Goal: Check status

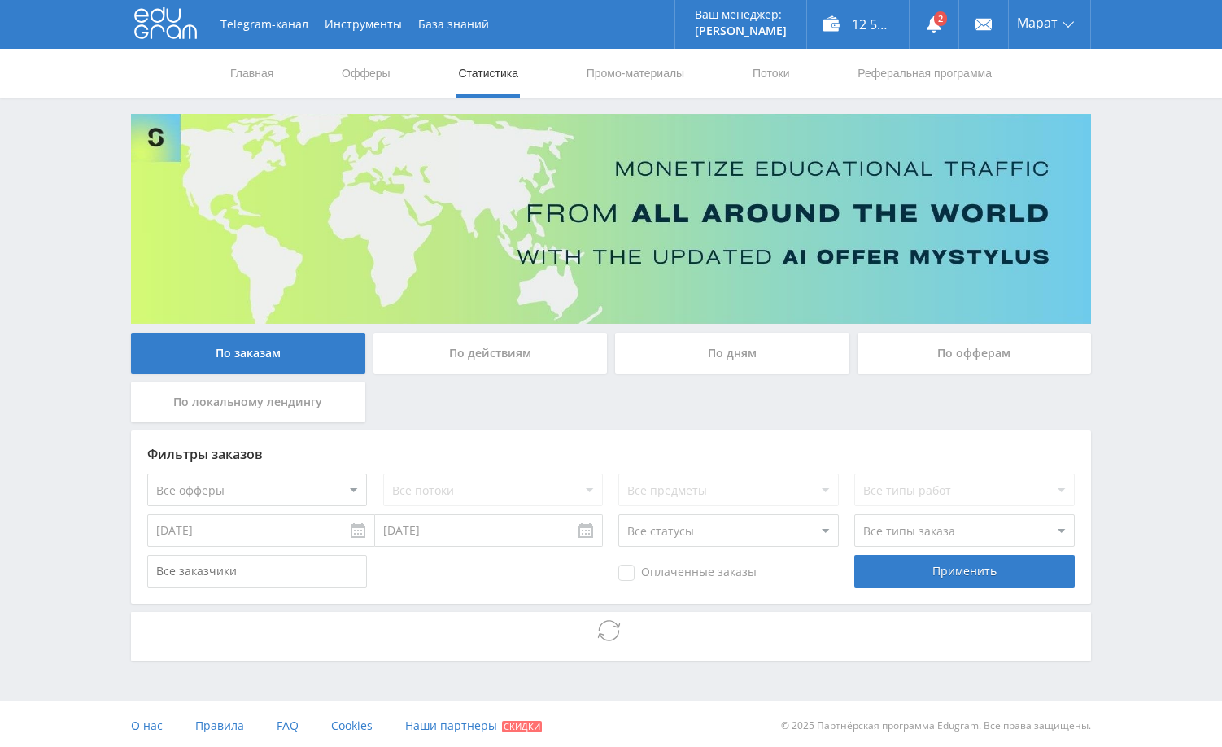
click at [1139, 238] on div "Telegram-канал Инструменты База знаний Ваш менеджер: [PERSON_NAME] Online @edug…" at bounding box center [611, 375] width 1222 height 750
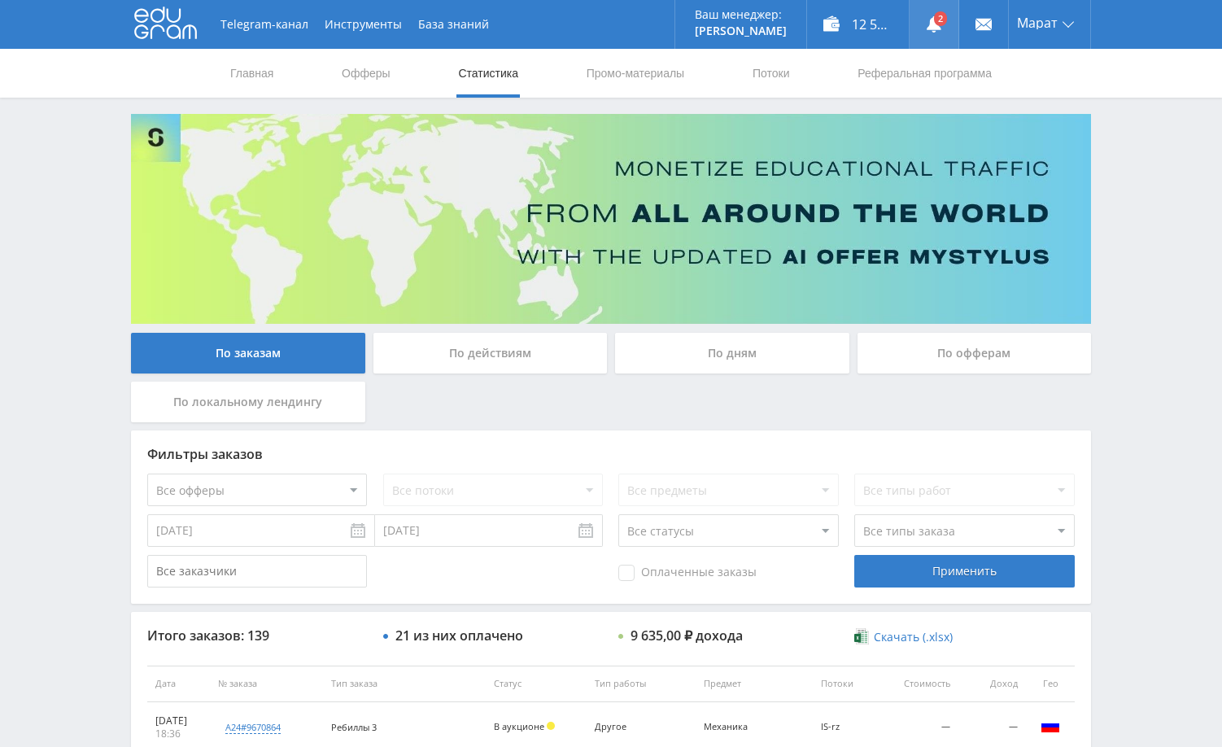
click at [938, 24] on link at bounding box center [934, 24] width 49 height 49
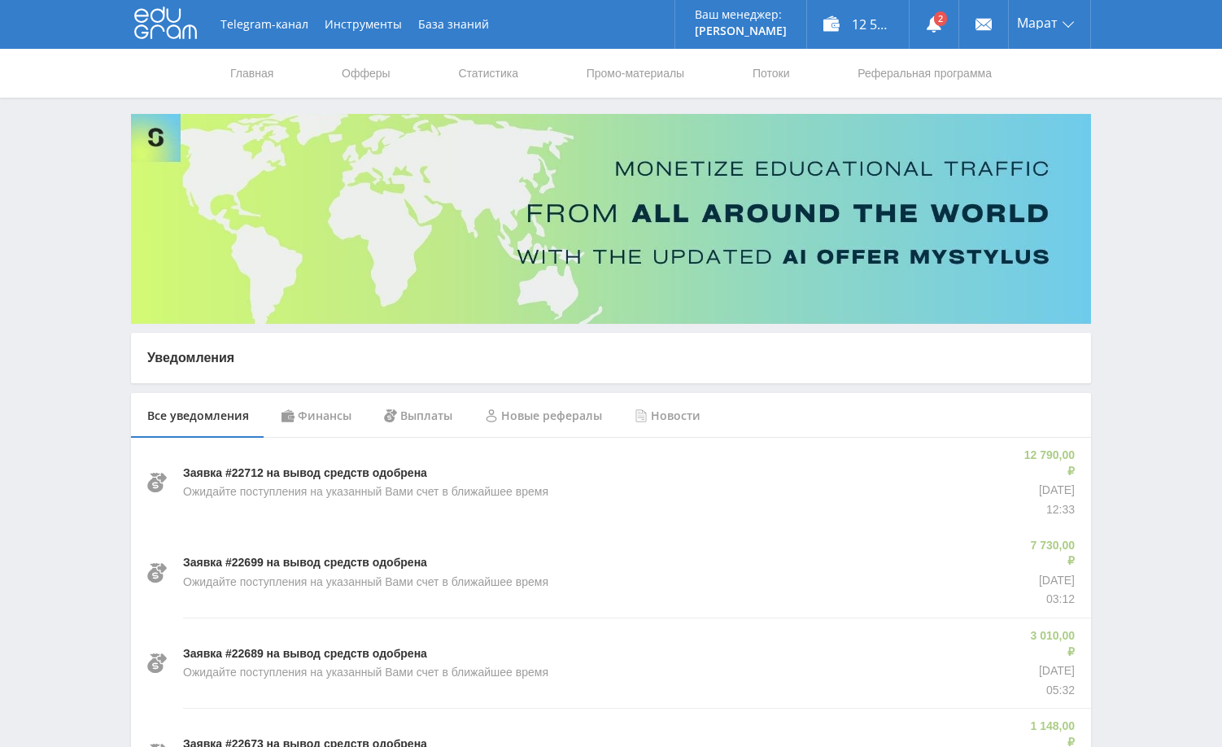
click at [322, 416] on div "Финансы" at bounding box center [316, 416] width 103 height 46
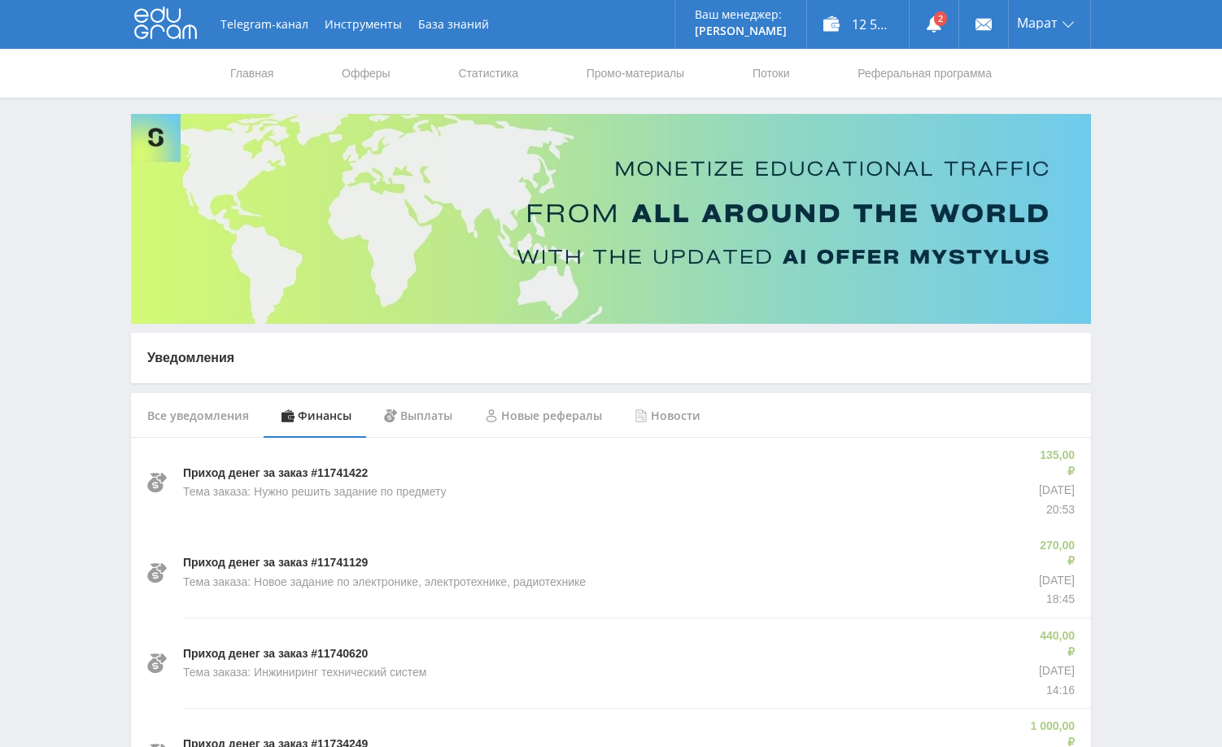
click at [511, 76] on link "Статистика" at bounding box center [488, 73] width 63 height 49
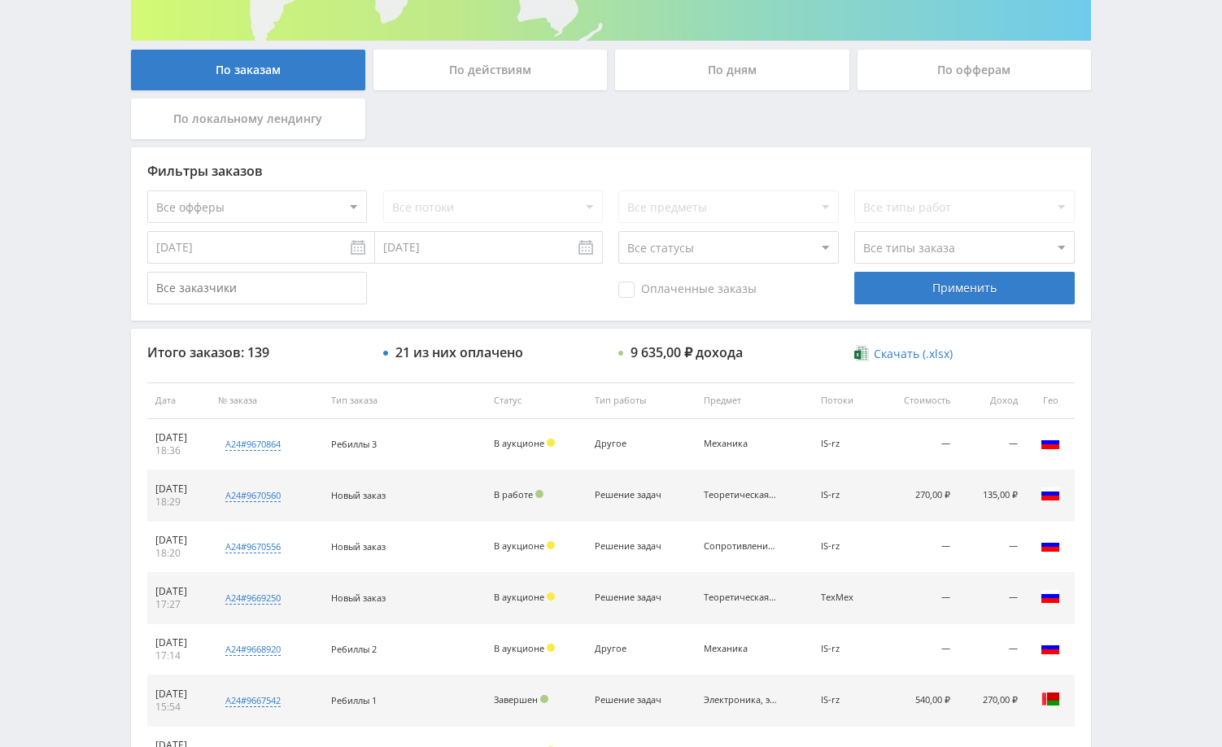
scroll to position [244, 0]
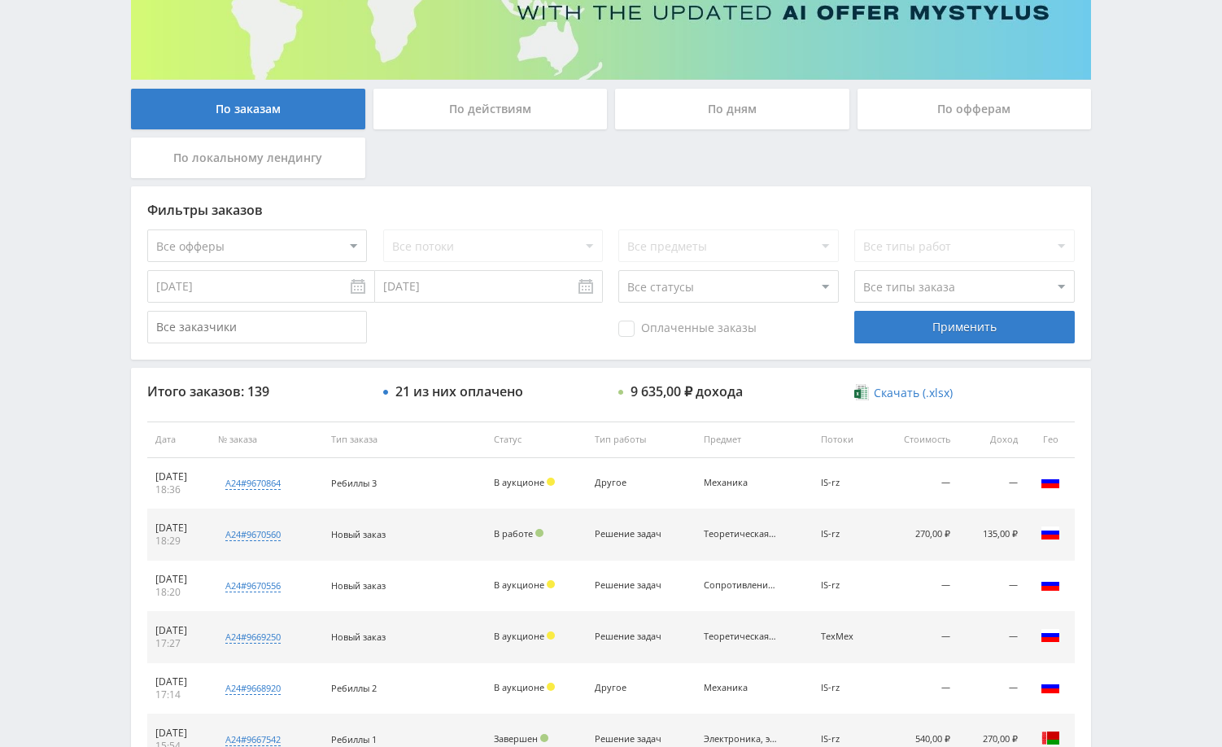
click at [767, 120] on div "По дням" at bounding box center [732, 109] width 234 height 41
click at [0, 0] on input "По дням" at bounding box center [0, 0] width 0 height 0
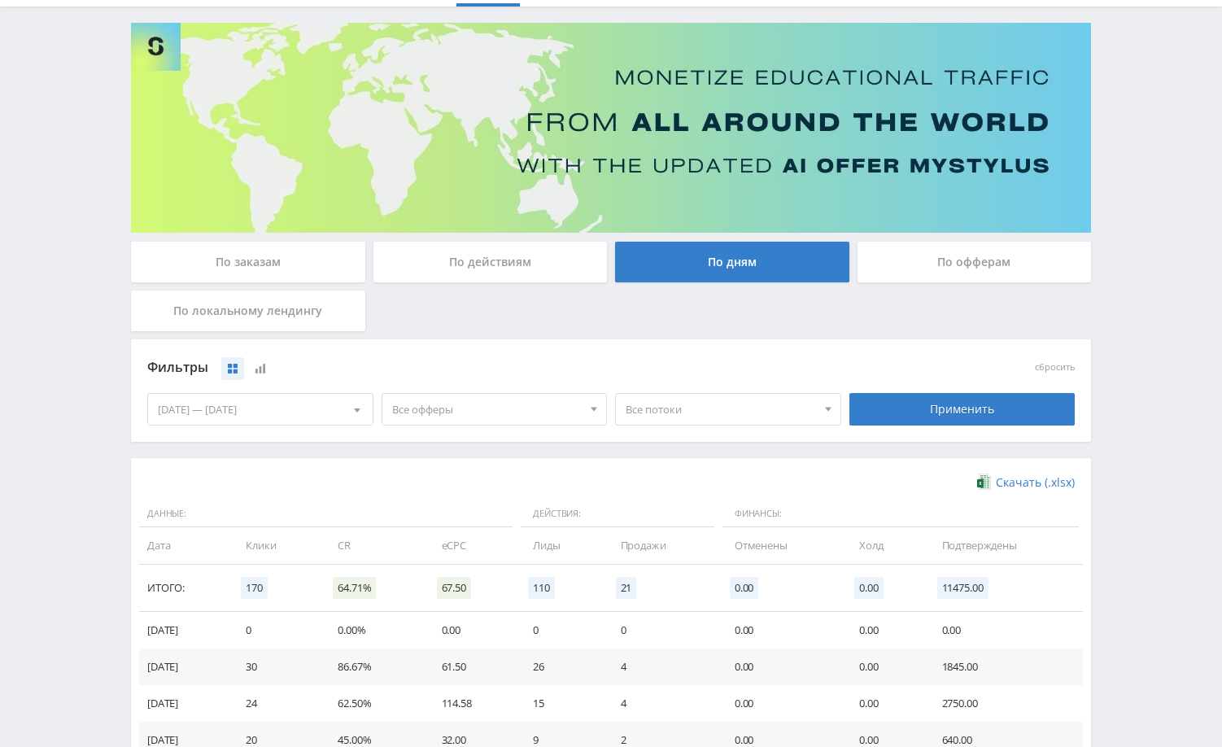
scroll to position [318, 0]
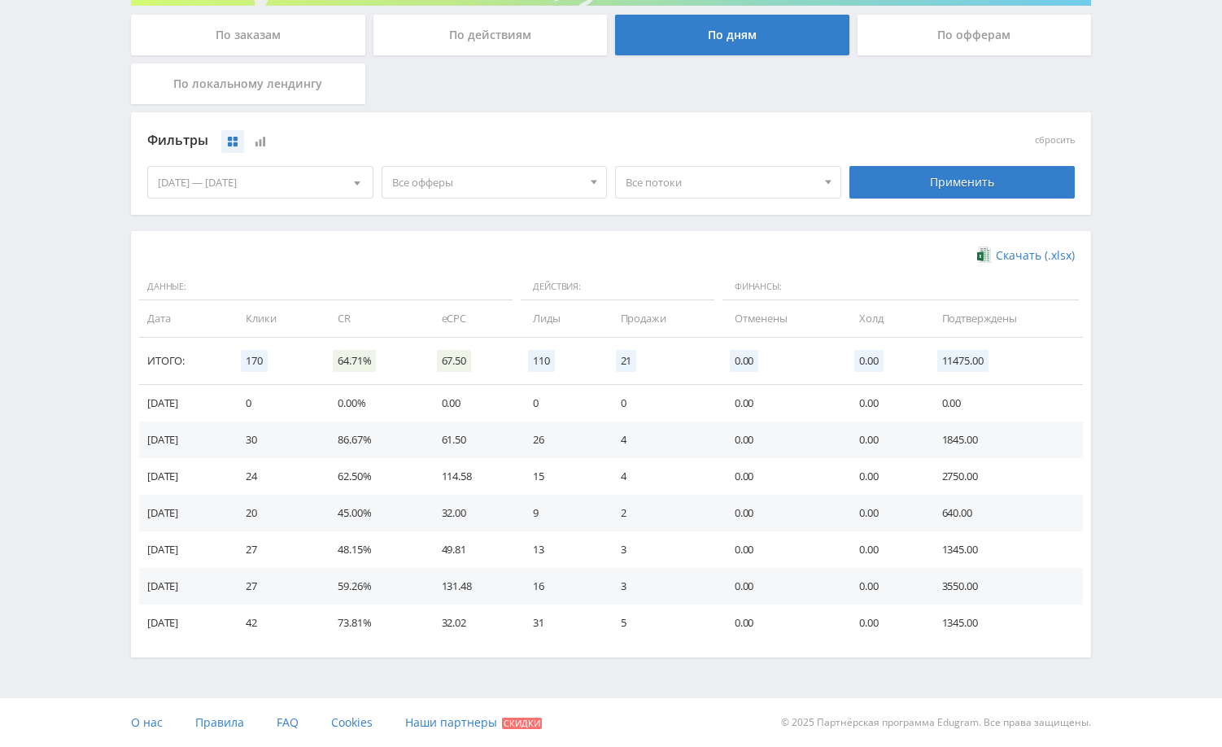
click at [1138, 339] on div "Telegram-канал Инструменты База знаний Ваш менеджер: Alex Alex Online @edugram_…" at bounding box center [611, 214] width 1222 height 1065
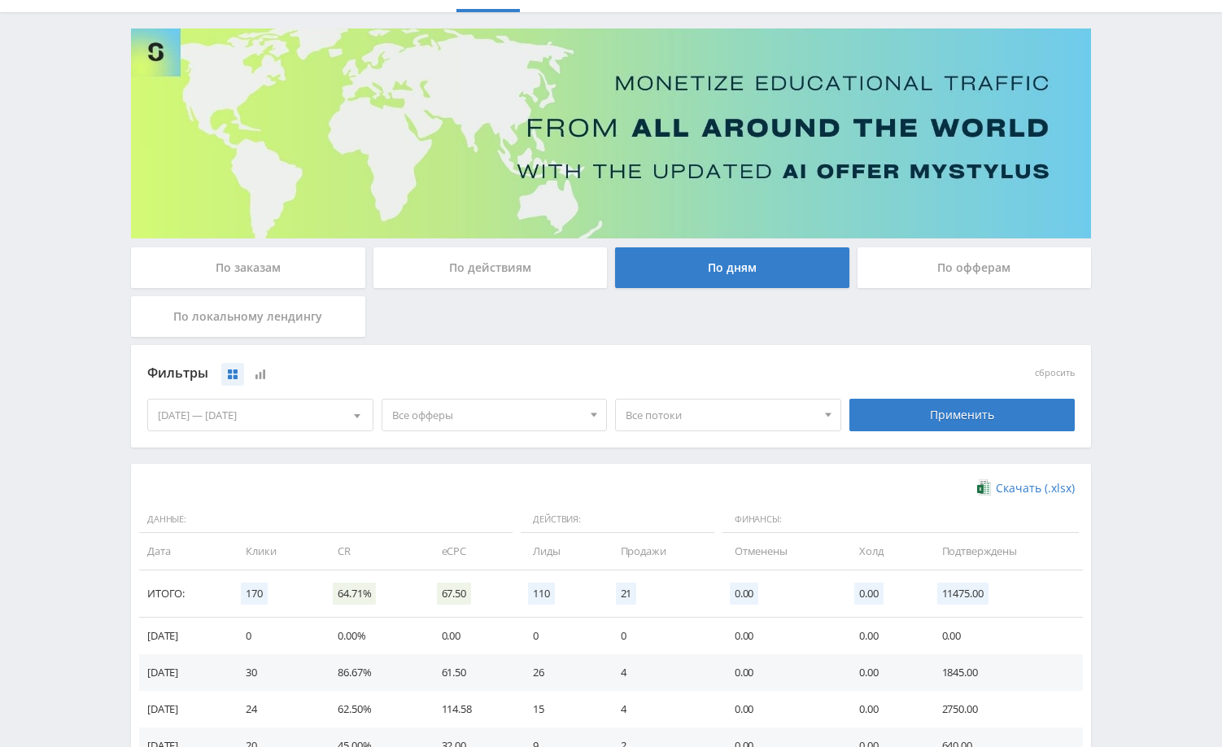
scroll to position [0, 0]
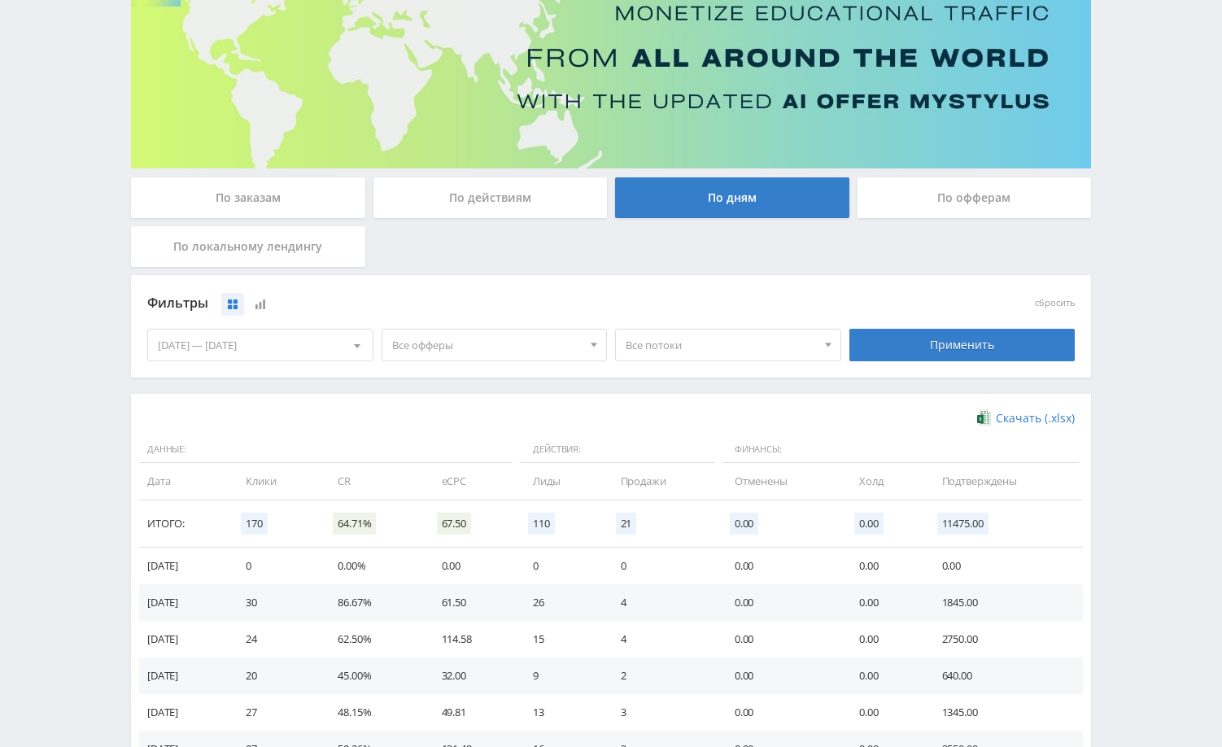
click at [240, 197] on div "По заказам" at bounding box center [248, 197] width 234 height 41
click at [0, 0] on input "По заказам" at bounding box center [0, 0] width 0 height 0
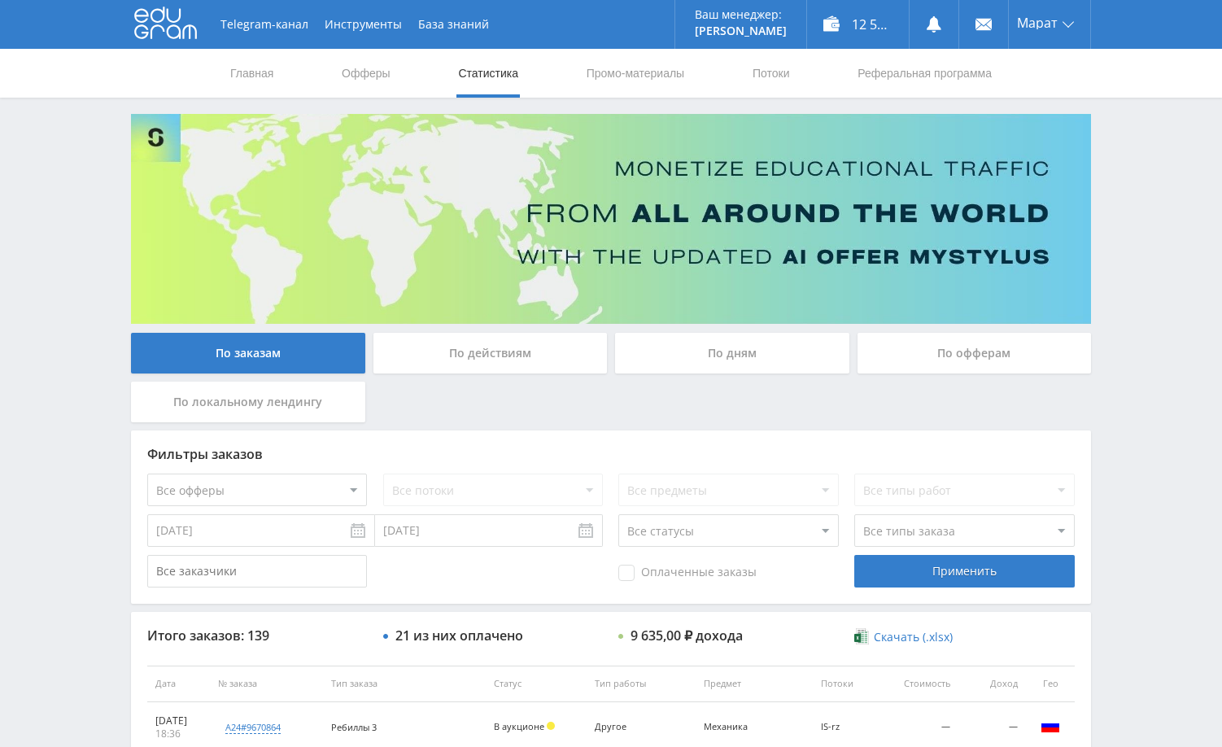
click at [1179, 171] on div "Telegram-канал Инструменты База знаний Ваш менеджер: Alex Alex Online @edugram_…" at bounding box center [611, 683] width 1222 height 1366
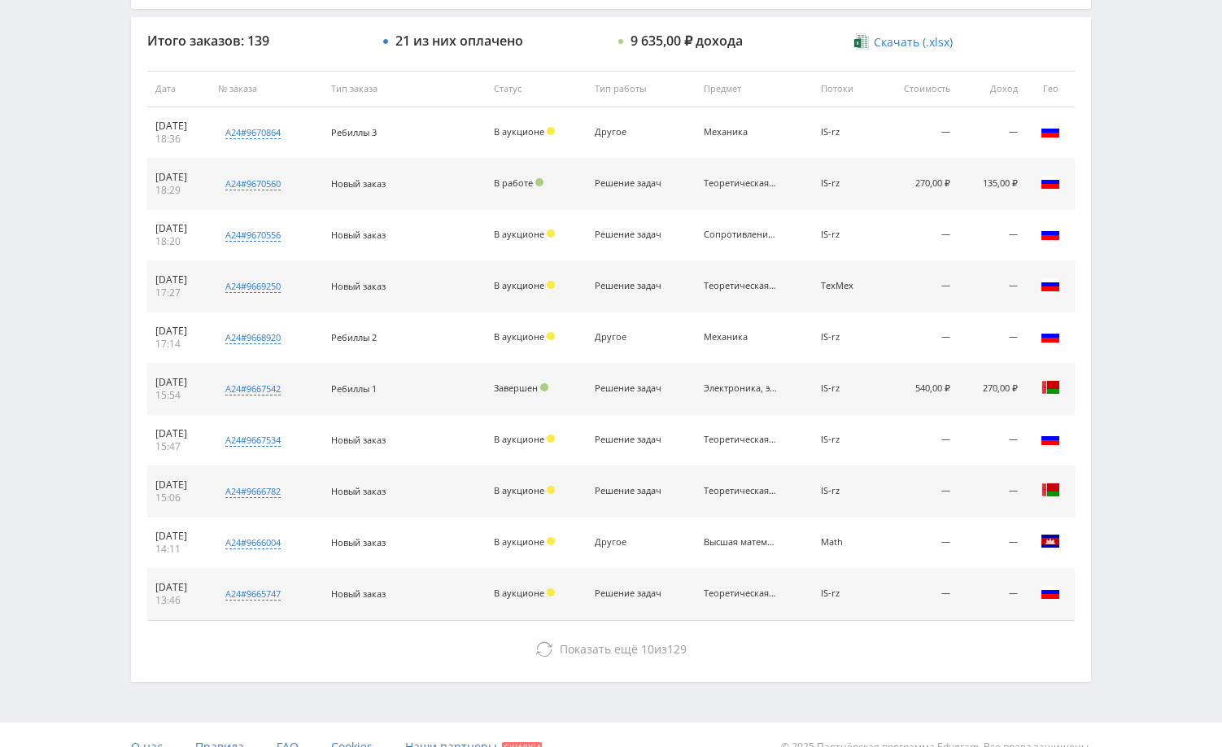
scroll to position [619, 0]
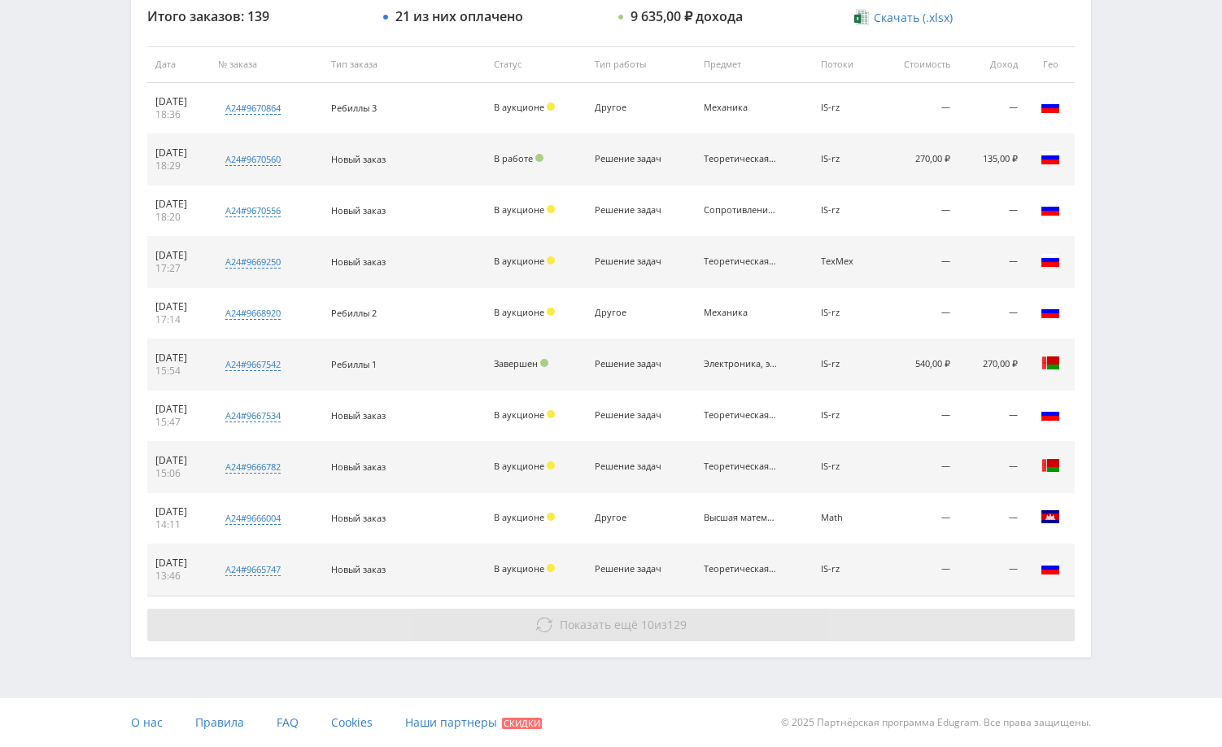
click at [749, 630] on button "Показать ещё 10 из 129" at bounding box center [611, 625] width 928 height 33
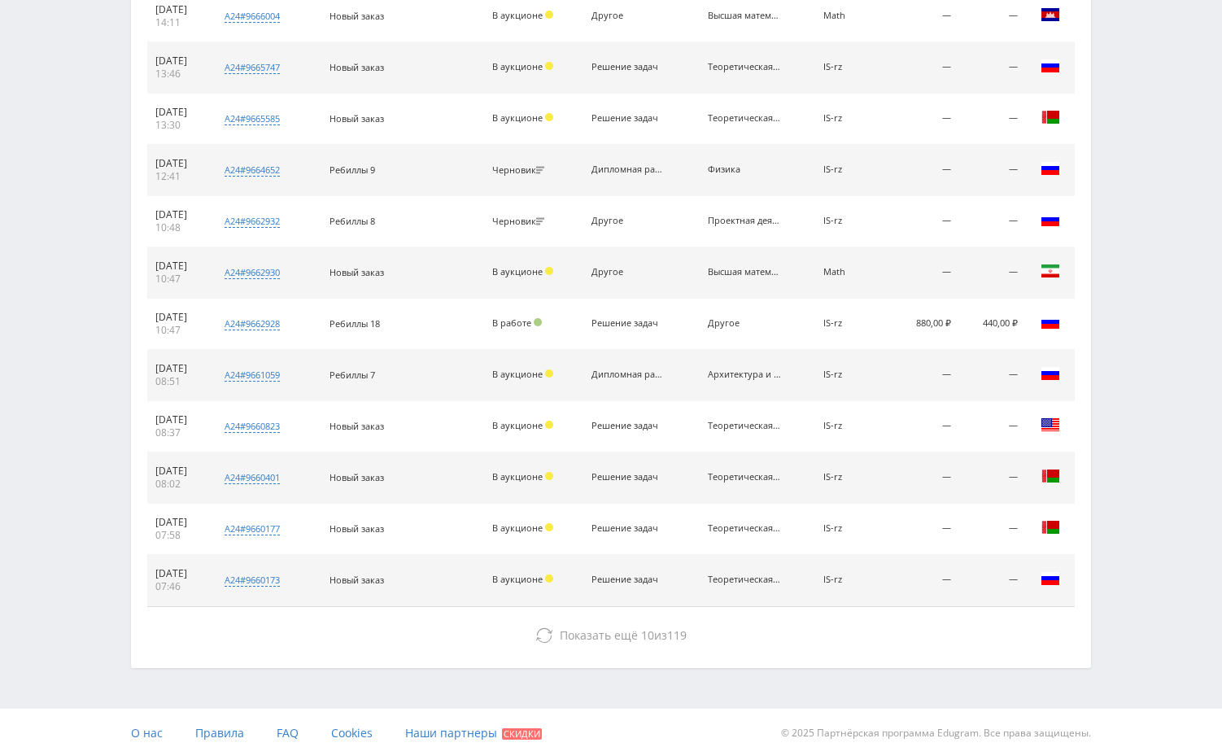
scroll to position [1132, 0]
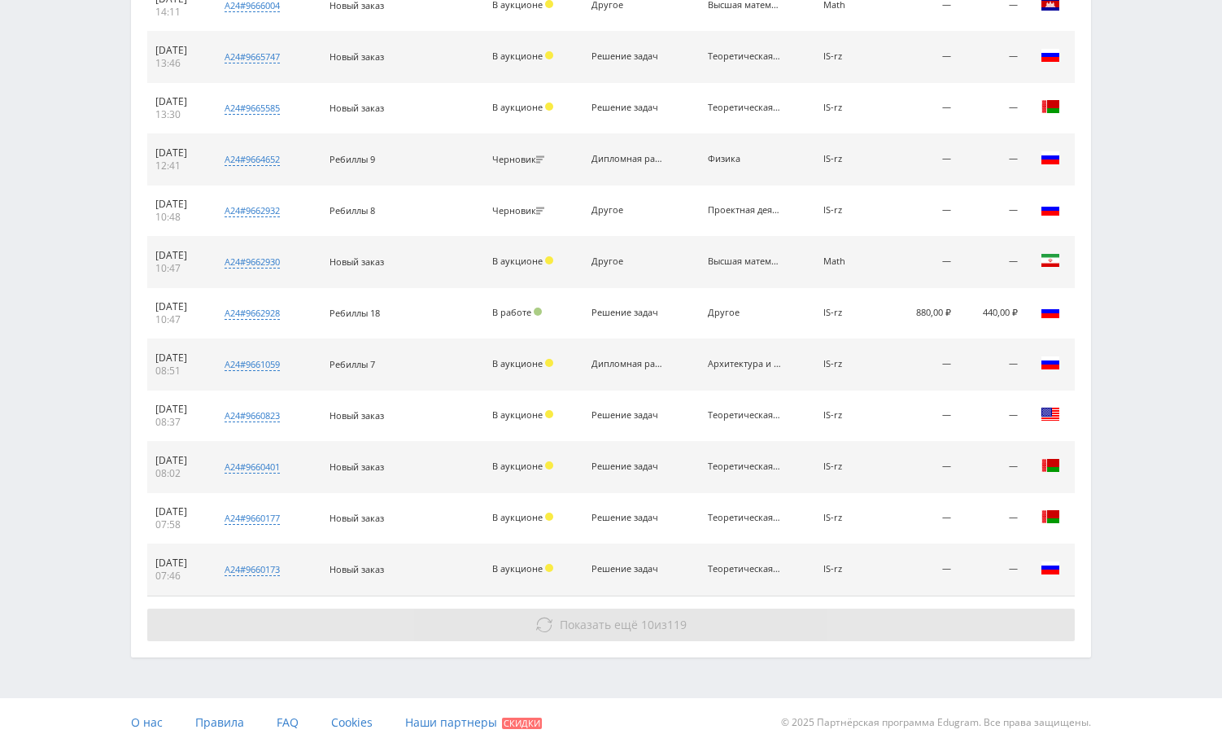
click at [1010, 624] on button "Показать ещё 10 из 119" at bounding box center [611, 625] width 928 height 33
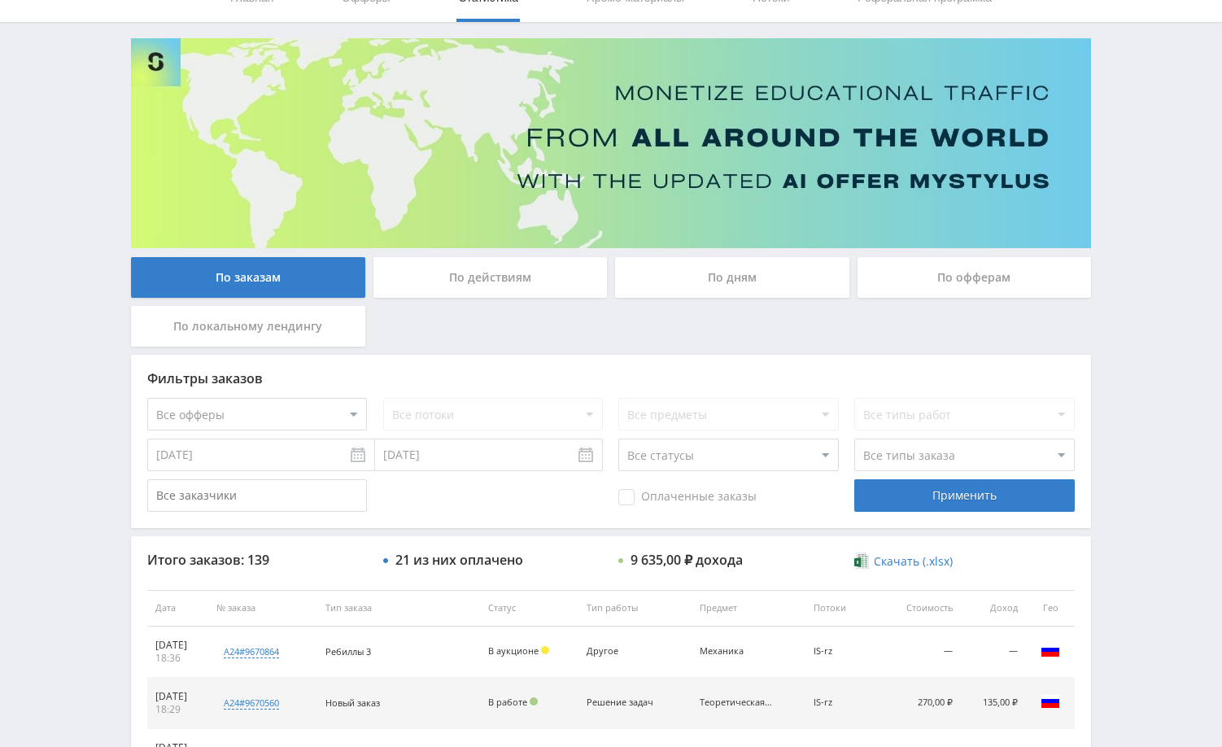
scroll to position [0, 0]
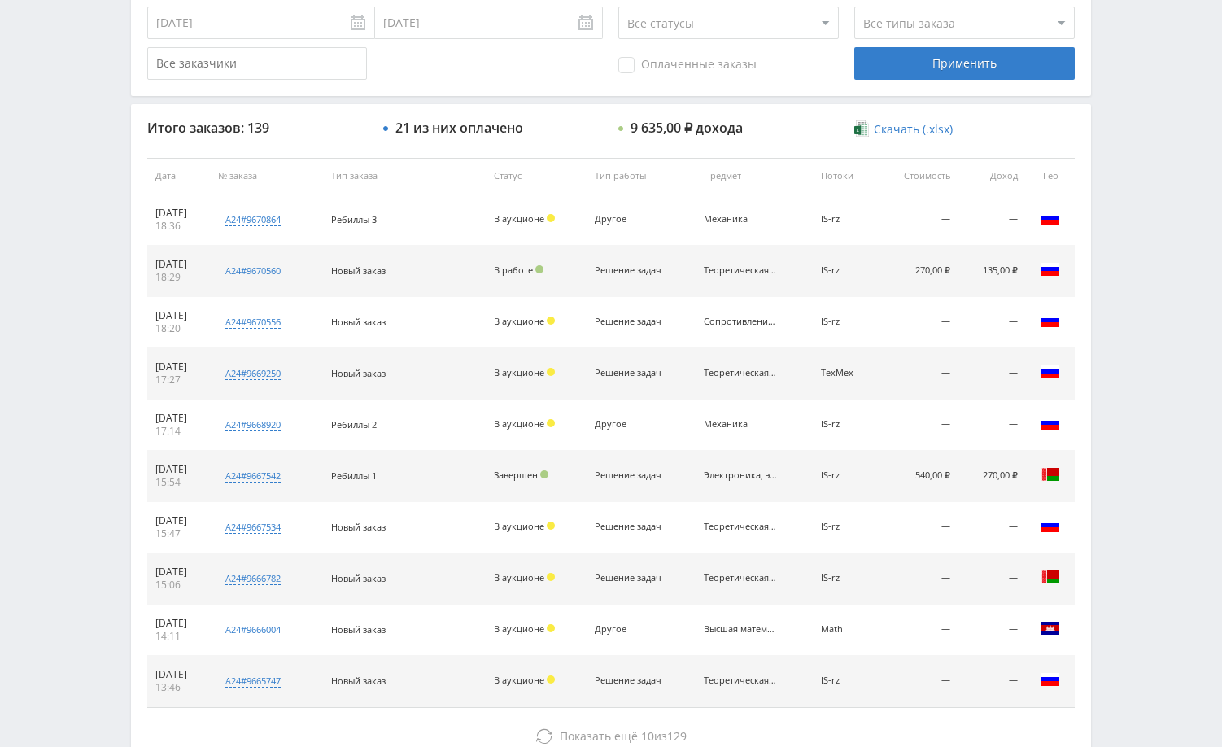
scroll to position [619, 0]
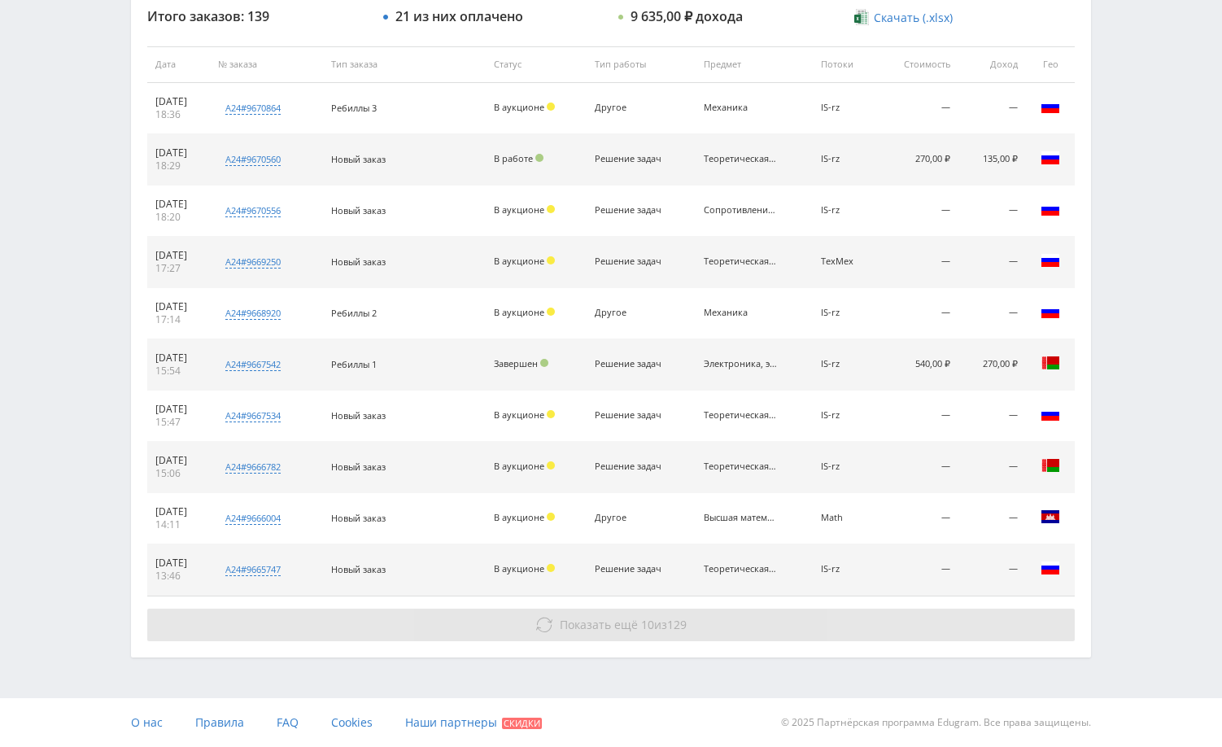
click at [908, 617] on button "Показать ещё 10 из 129" at bounding box center [611, 625] width 928 height 33
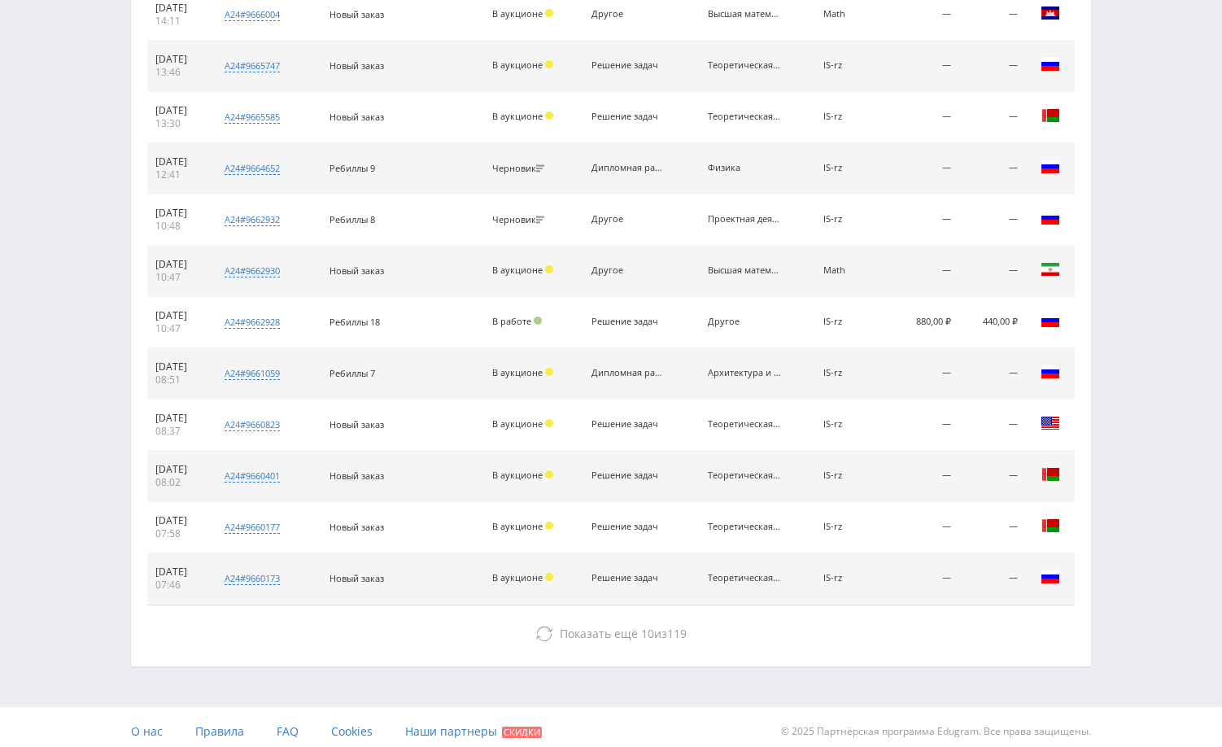
scroll to position [1132, 0]
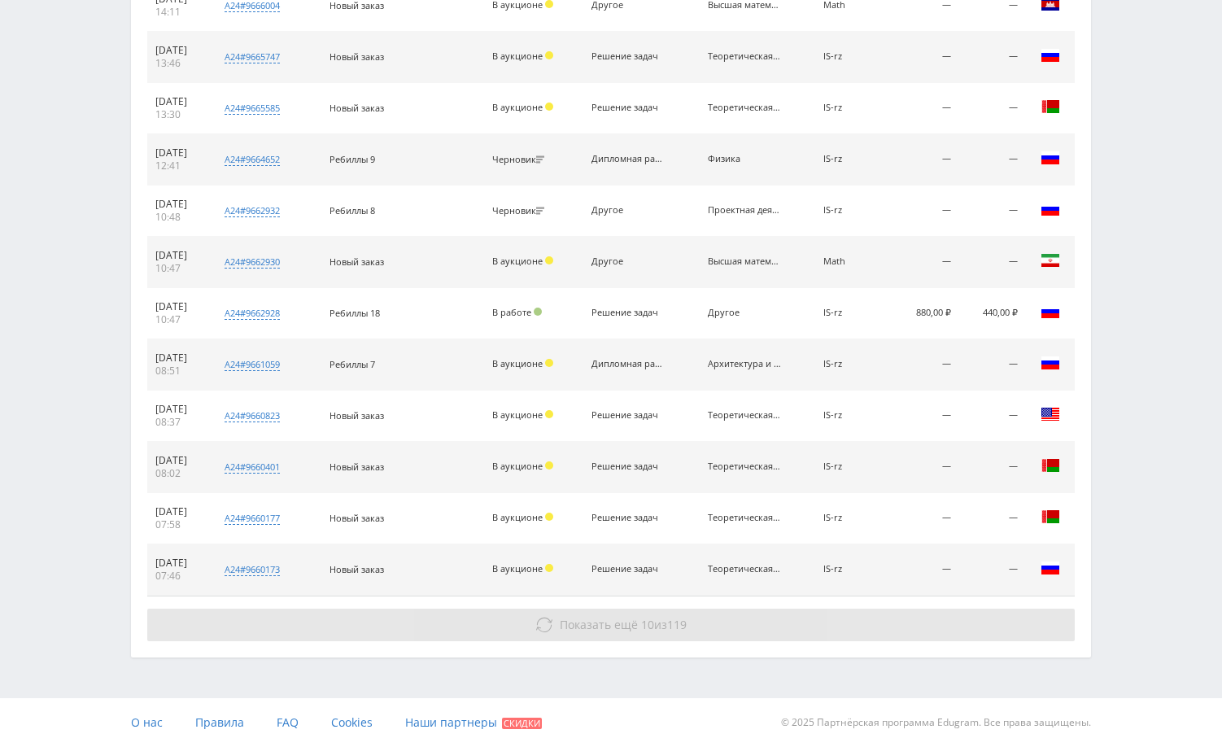
click at [1003, 611] on button "Показать ещё 10 из 119" at bounding box center [611, 625] width 928 height 33
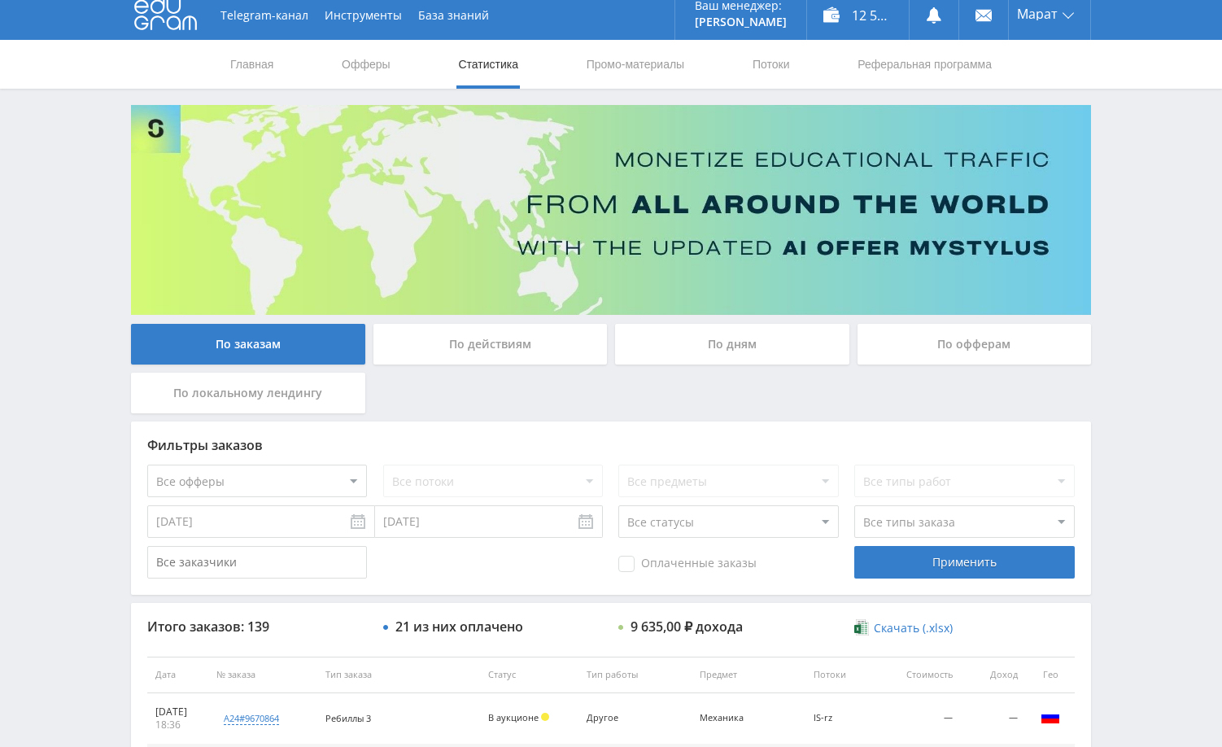
scroll to position [0, 0]
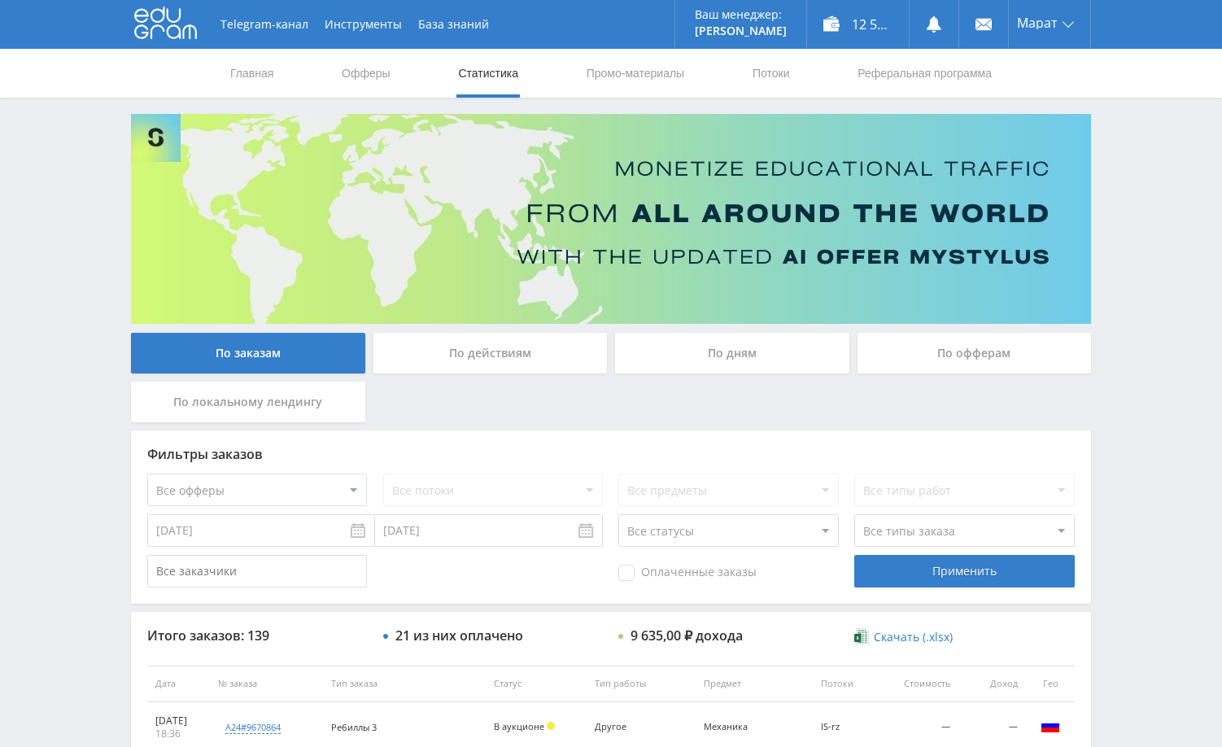
click at [1173, 456] on div "Telegram-канал Инструменты База знаний Ваш менеджер: Alex Alex Online @edugram_…" at bounding box center [611, 683] width 1222 height 1366
click at [1189, 238] on div "Telegram-канал Инструменты База знаний Ваш менеджер: Alex Alex Online @edugram_…" at bounding box center [611, 683] width 1222 height 1366
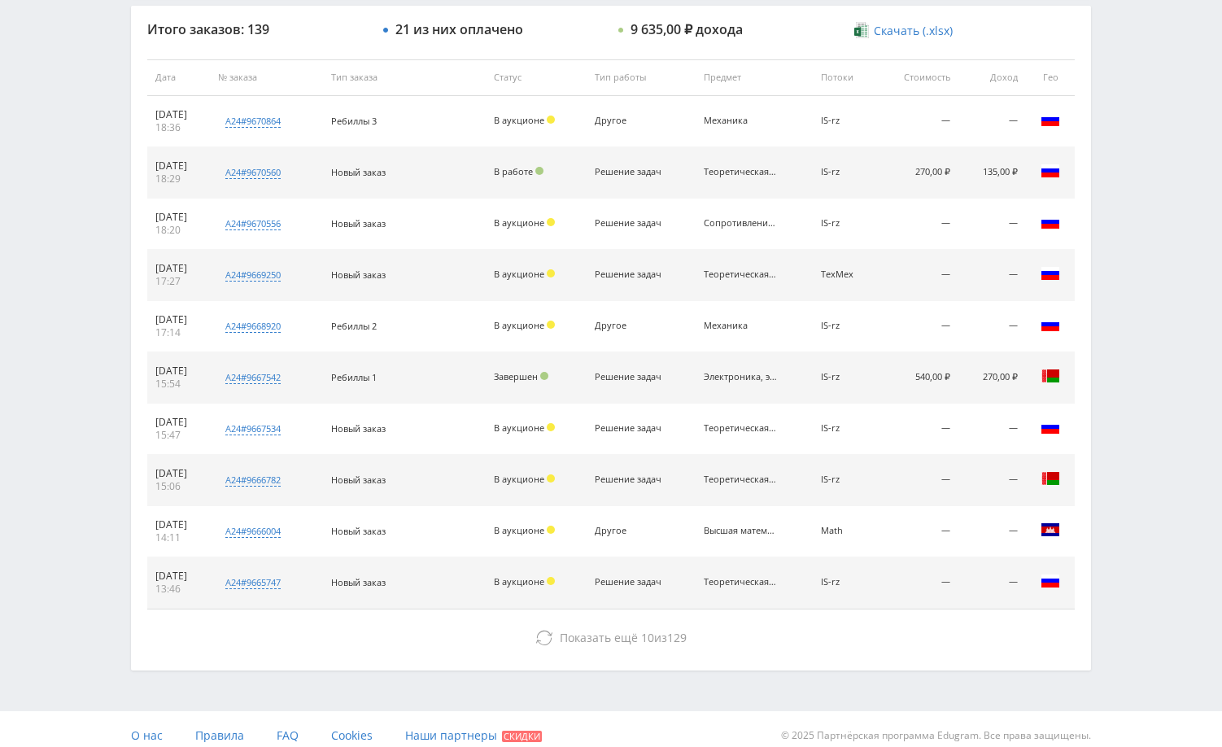
scroll to position [619, 0]
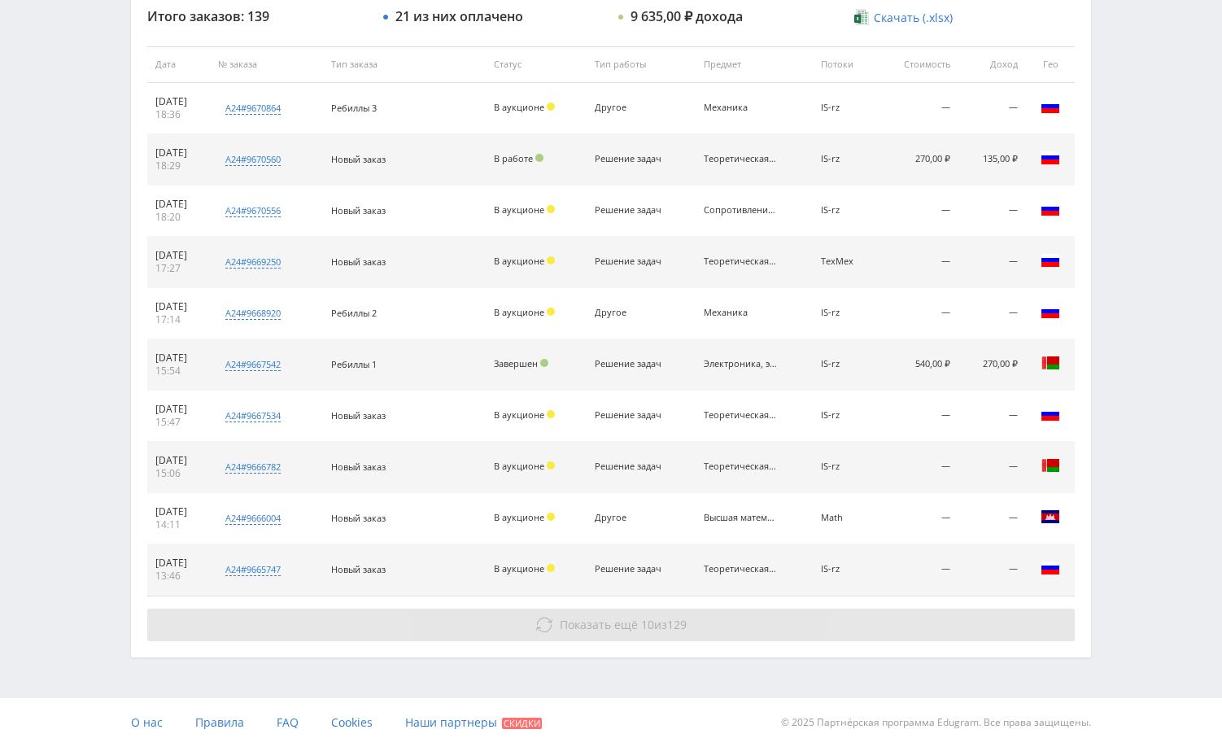
click at [960, 610] on button "Показать ещё 10 из 129" at bounding box center [611, 625] width 928 height 33
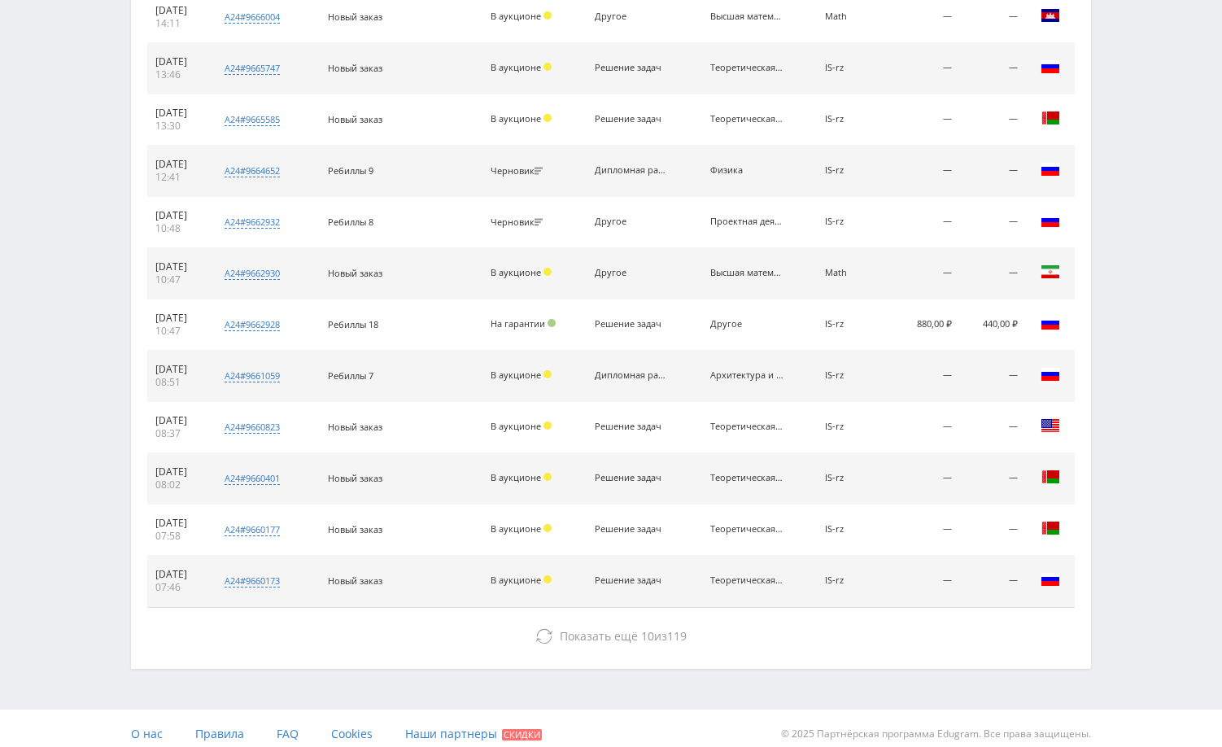
scroll to position [1132, 0]
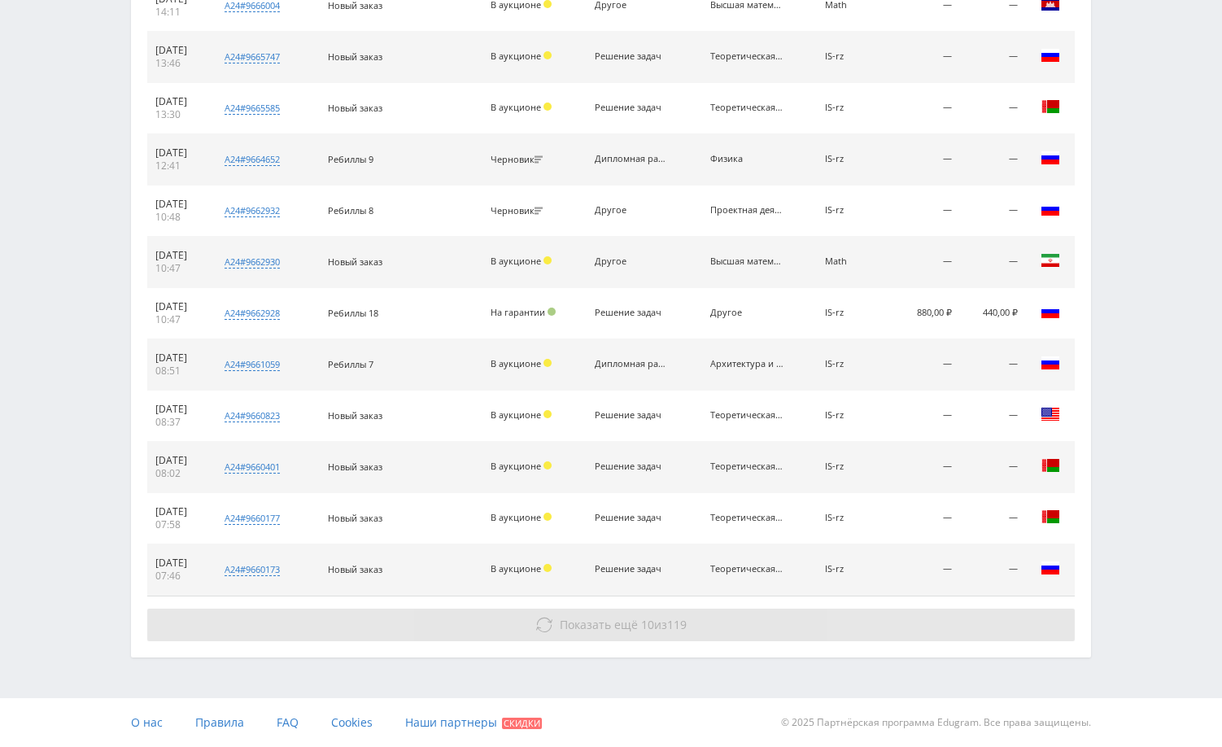
click at [1012, 614] on button "Показать ещё 10 из 119" at bounding box center [611, 625] width 928 height 33
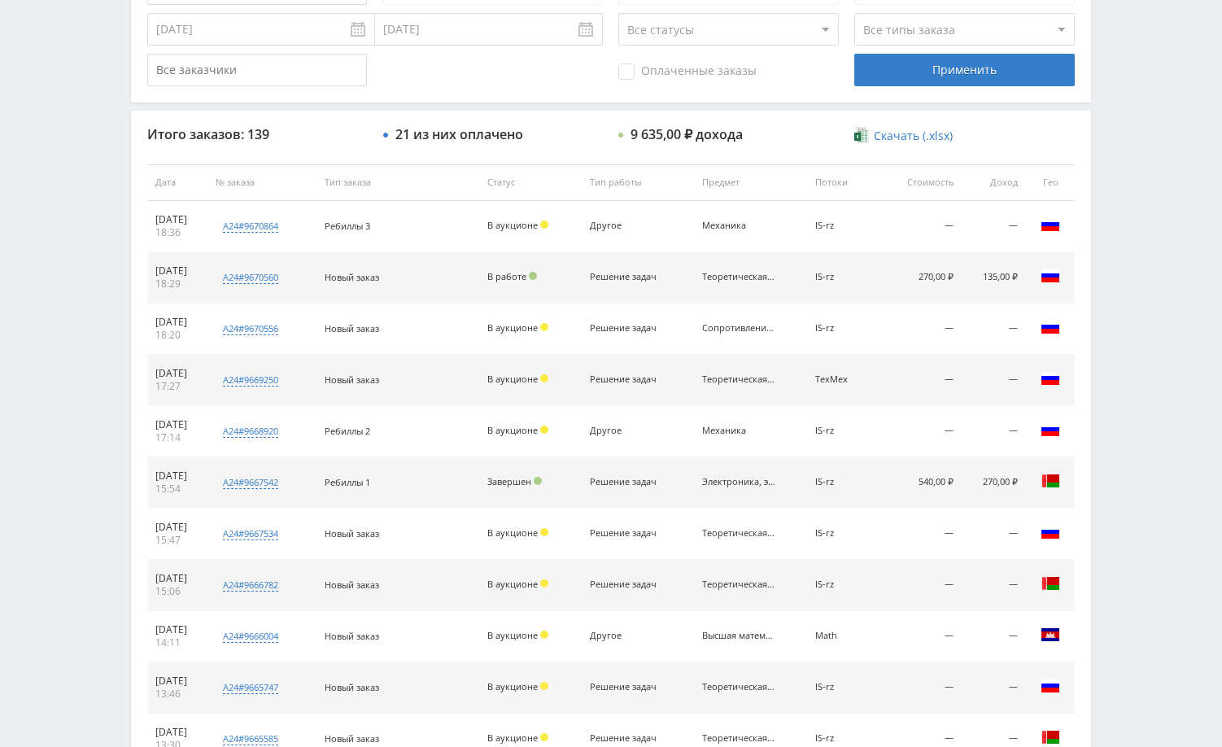
scroll to position [0, 0]
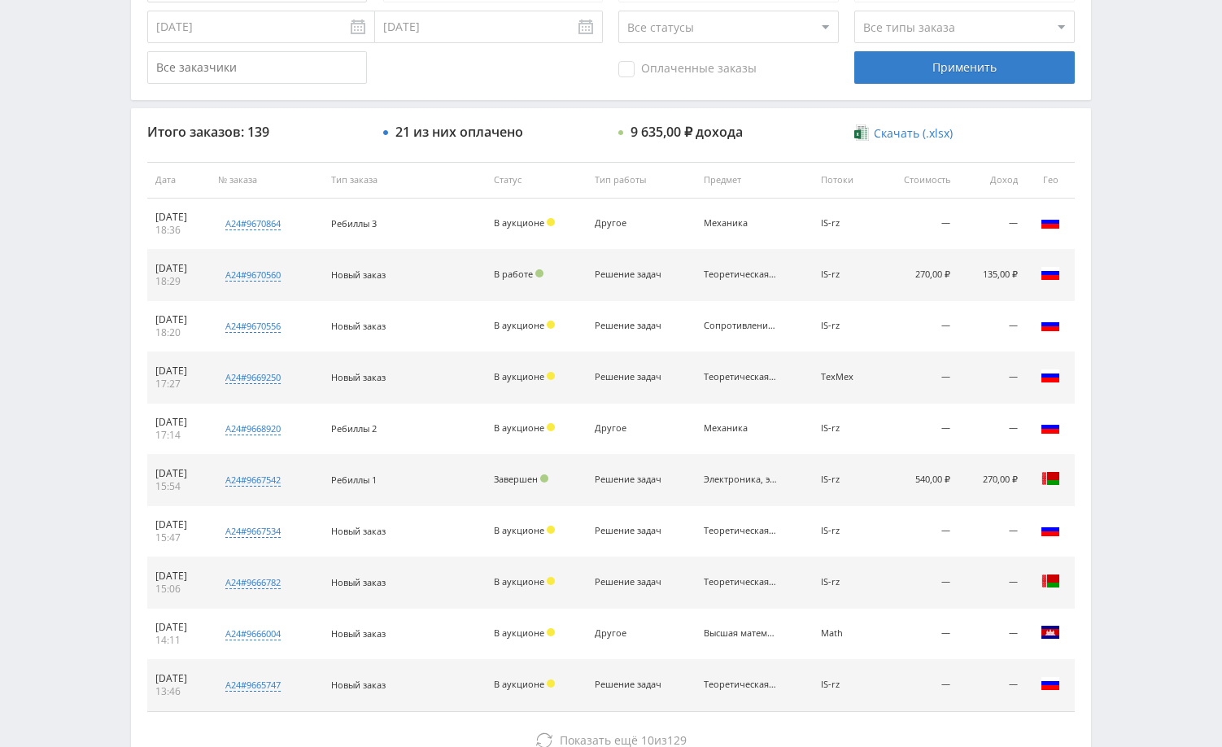
scroll to position [619, 0]
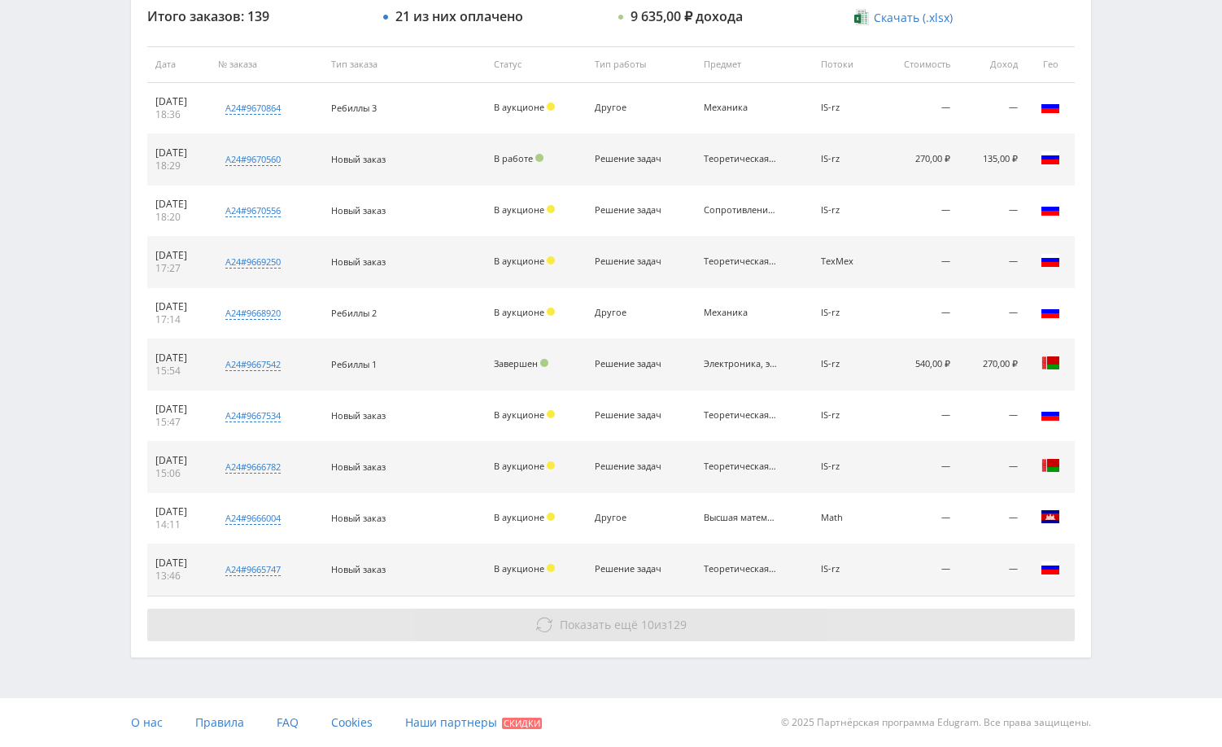
click at [894, 617] on button "Показать ещё 10 из 129" at bounding box center [611, 625] width 928 height 33
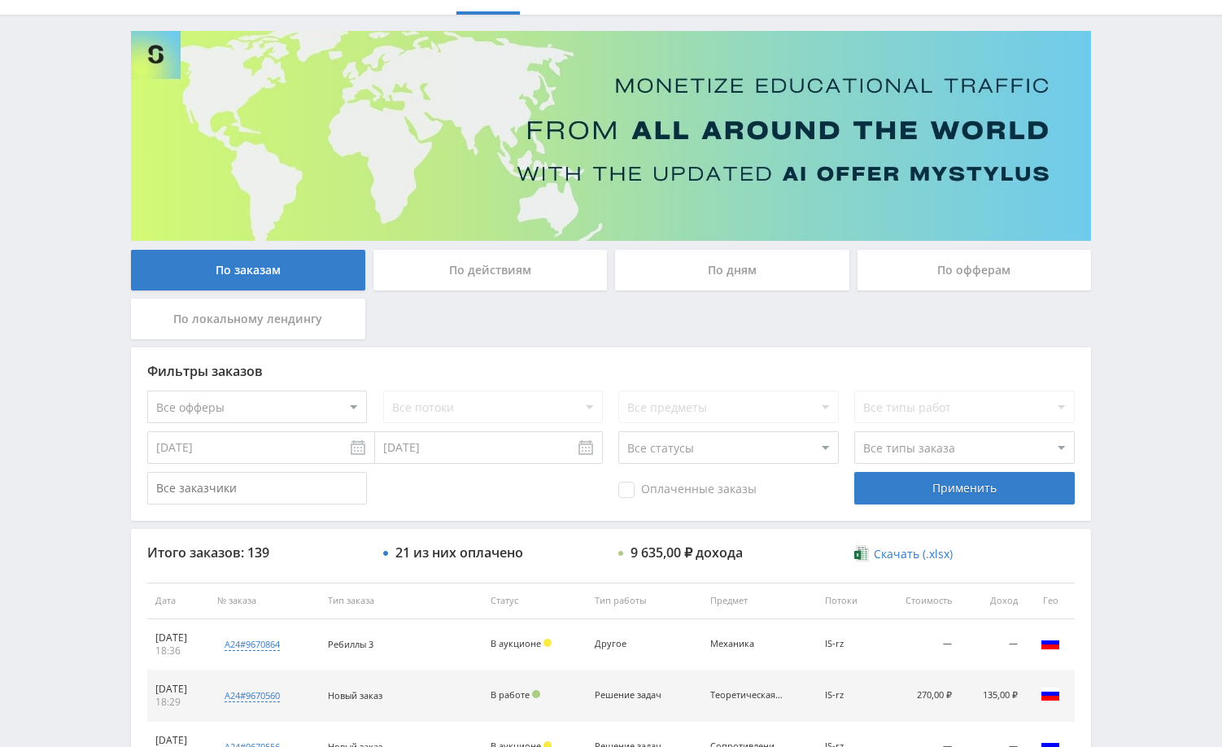
scroll to position [0, 0]
